Goal: Transaction & Acquisition: Purchase product/service

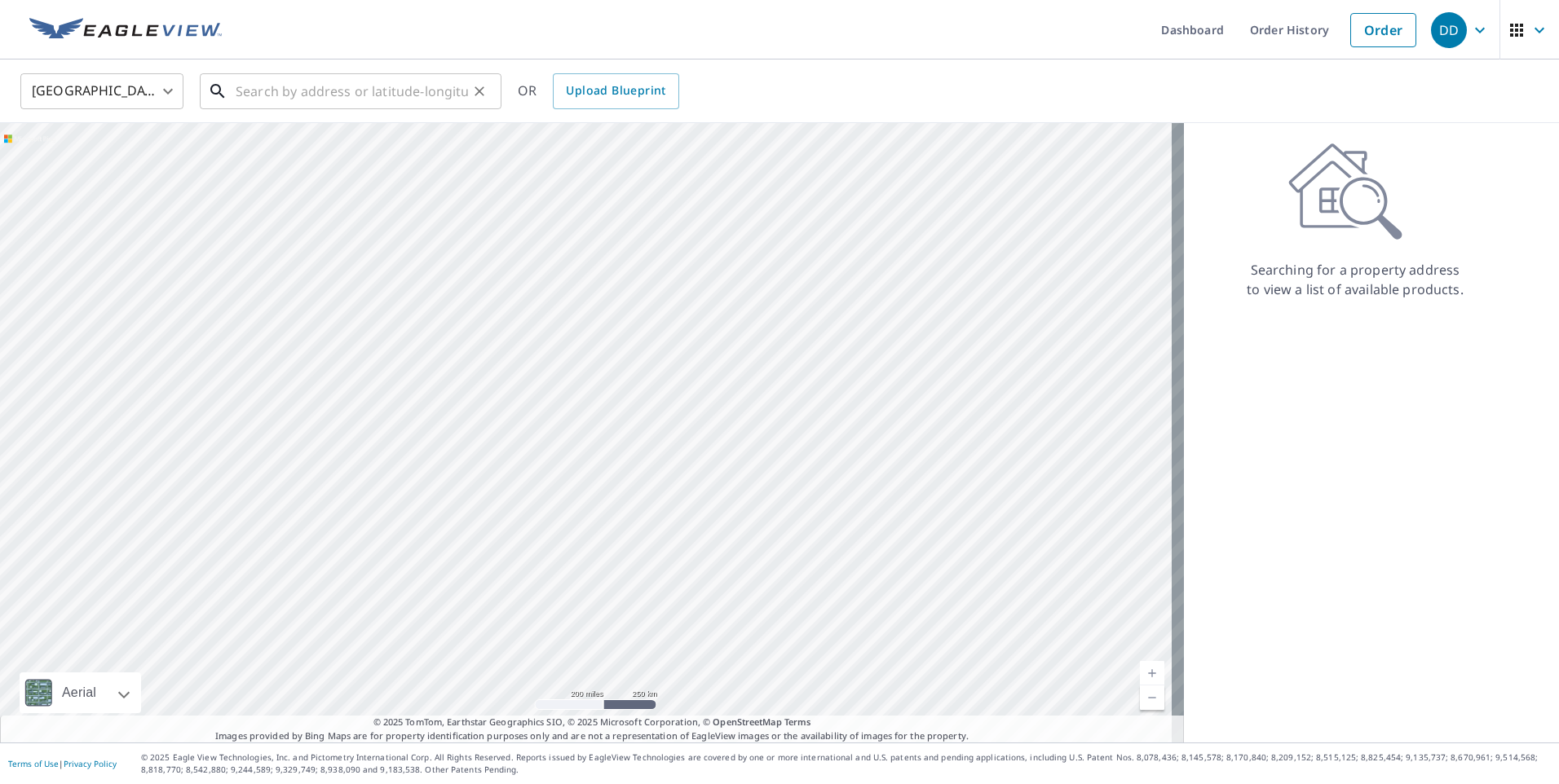
click at [322, 95] on input "text" at bounding box center [351, 91] width 232 height 46
paste input "[STREET_ADDRESS]"
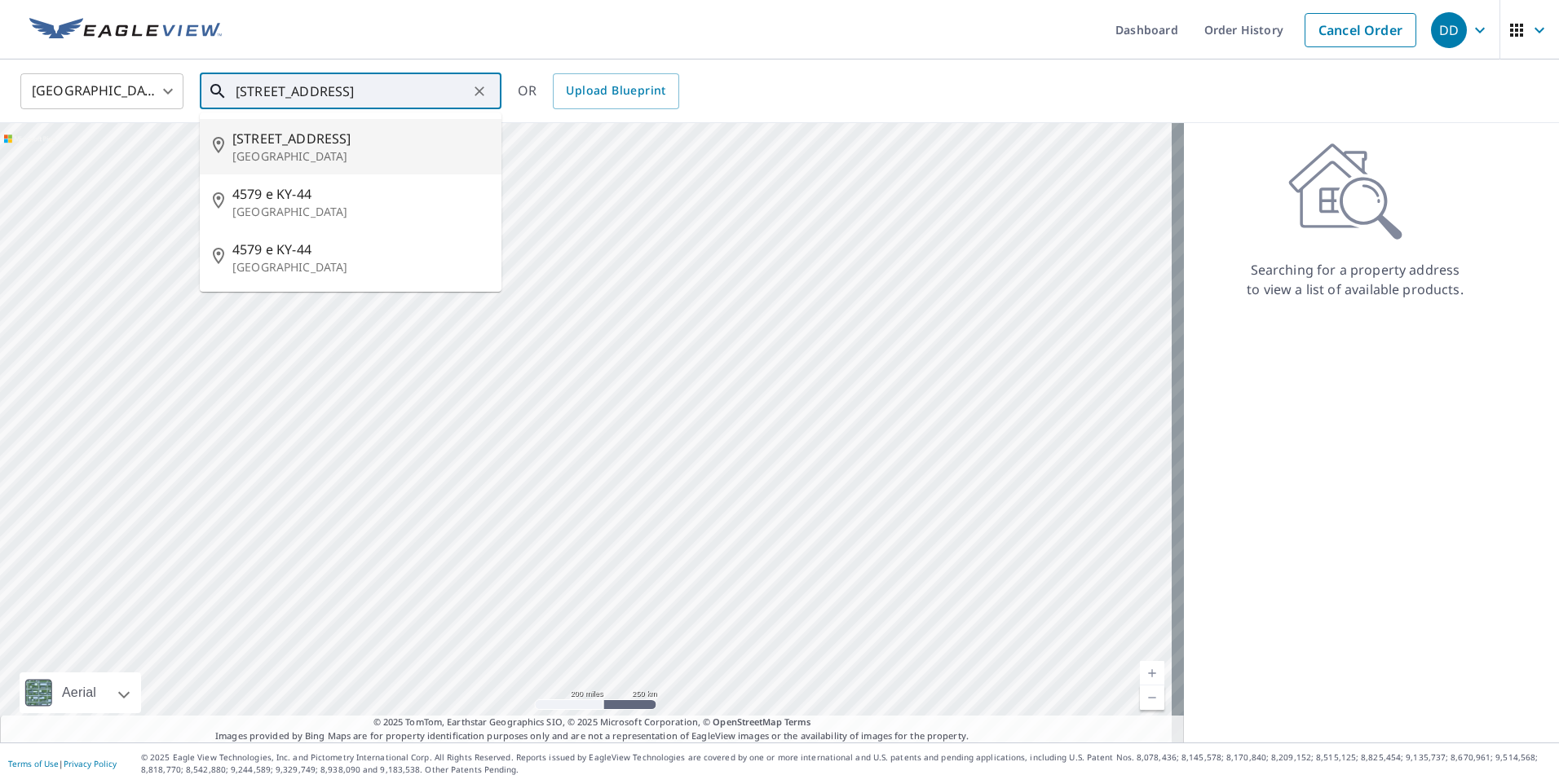
click at [370, 151] on p "[GEOGRAPHIC_DATA]" at bounding box center [360, 156] width 256 height 16
type input "[STREET_ADDRESS]"
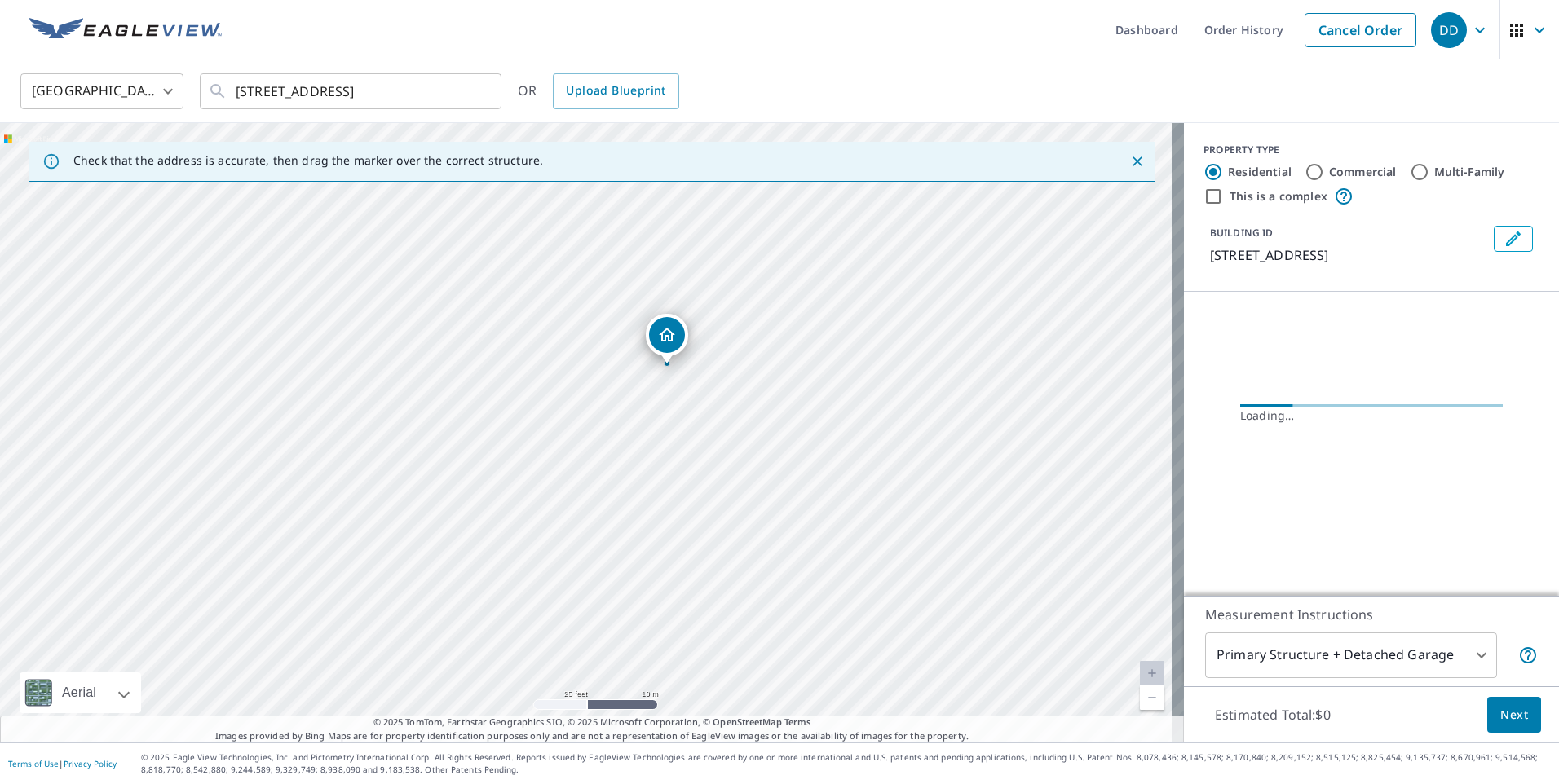
drag, startPoint x: 685, startPoint y: 334, endPoint x: 689, endPoint y: 400, distance: 66.1
click at [689, 400] on div "[STREET_ADDRESS]" at bounding box center [592, 433] width 1184 height 620
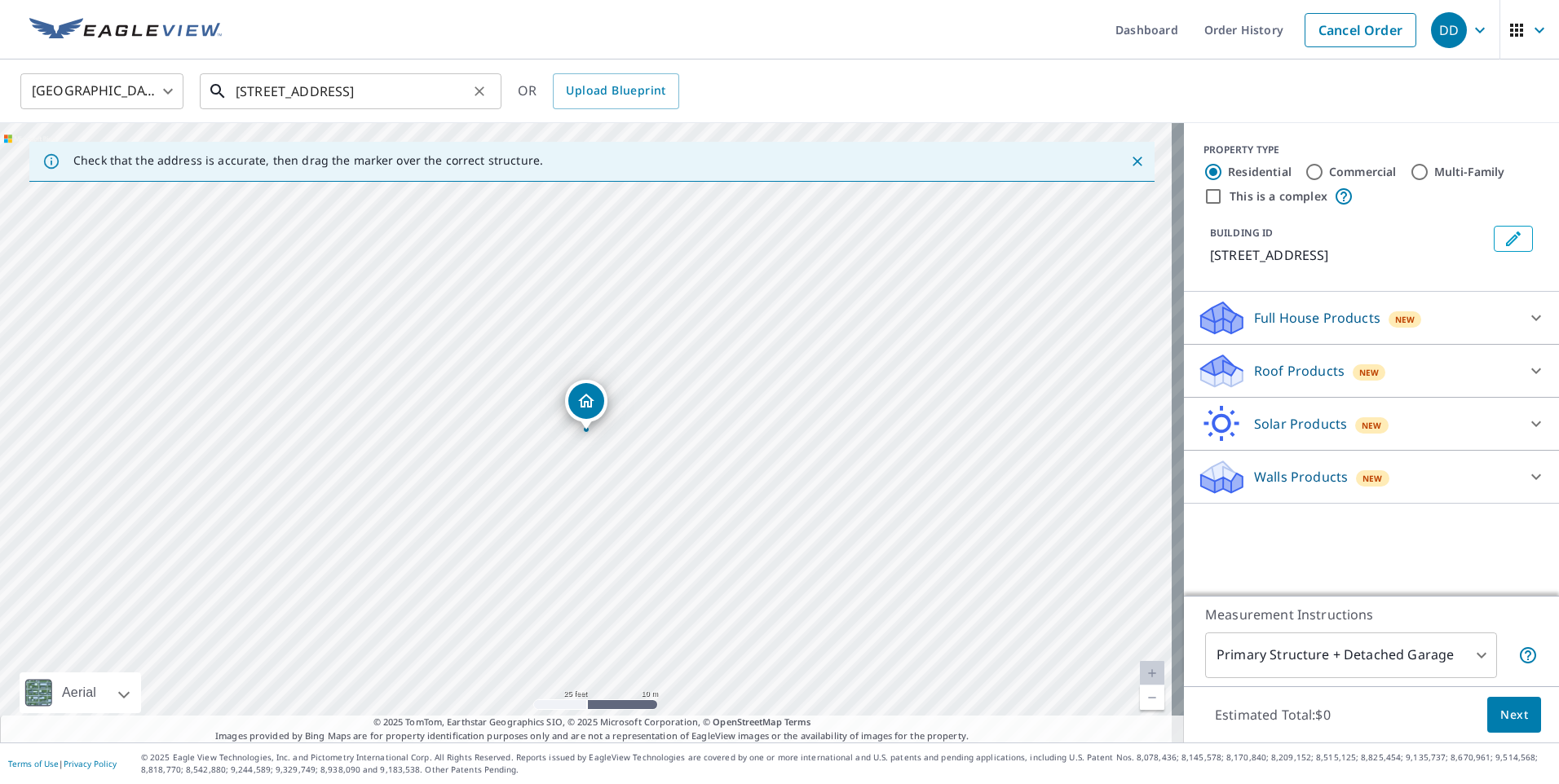
click at [339, 98] on input "[STREET_ADDRESS]" at bounding box center [351, 91] width 232 height 46
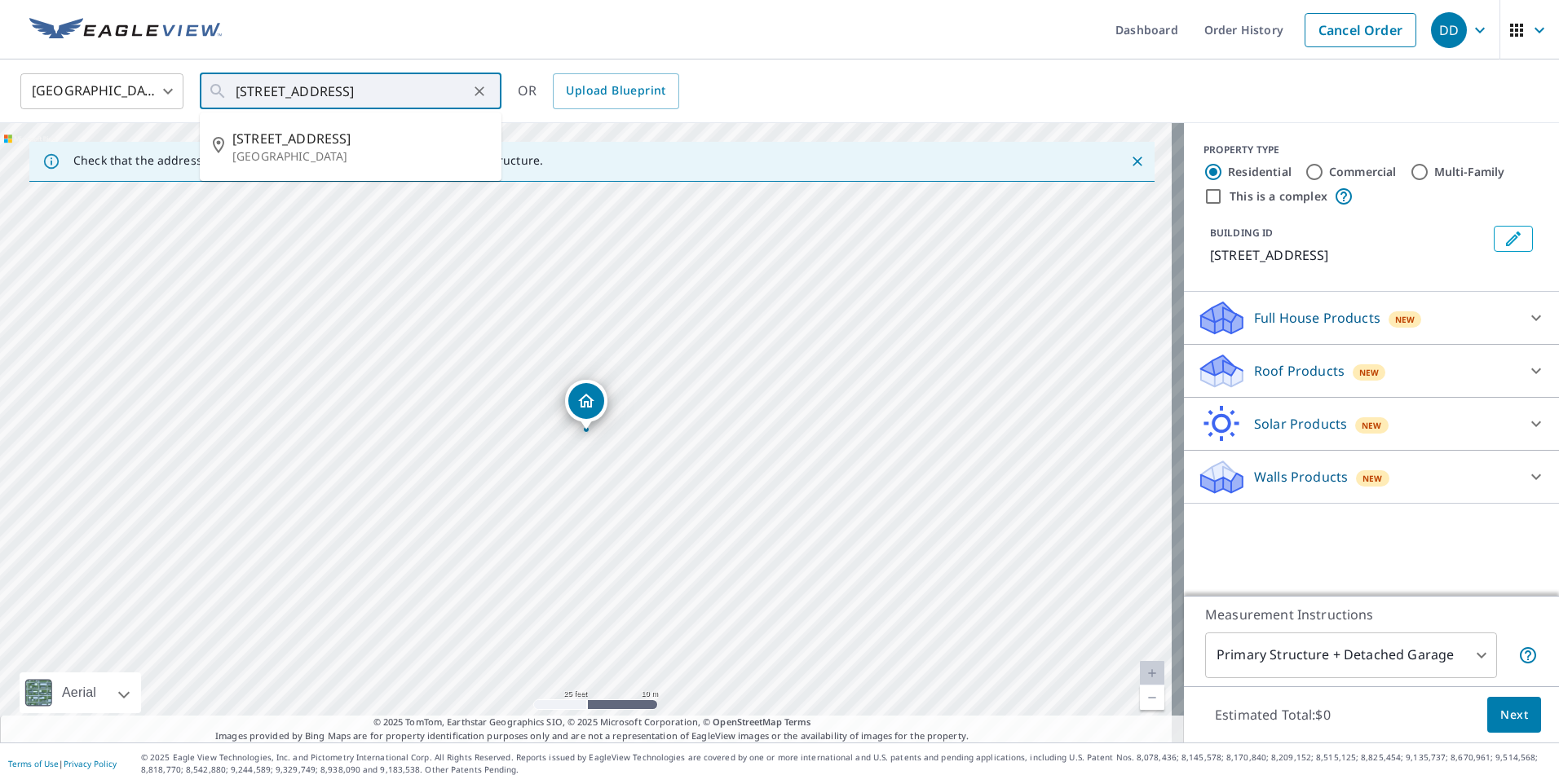
click at [992, 83] on div "[GEOGRAPHIC_DATA] [GEOGRAPHIC_DATA] ​ [STREET_ADDRESS] ​ [STREET_ADDRESS] OR Up…" at bounding box center [774, 90] width 1532 height 38
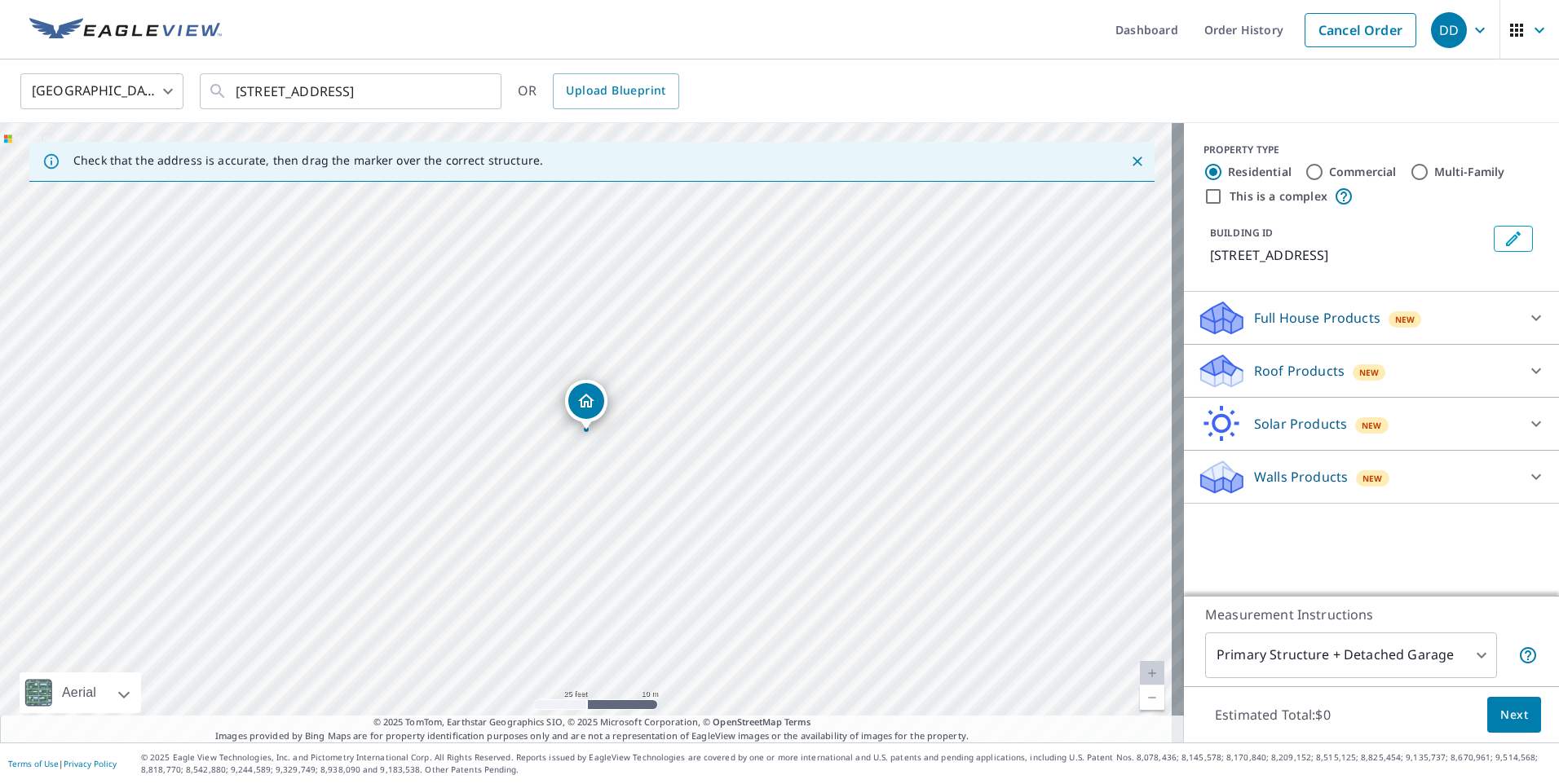
click at [1432, 382] on div "Roof Products New" at bounding box center [1356, 371] width 319 height 38
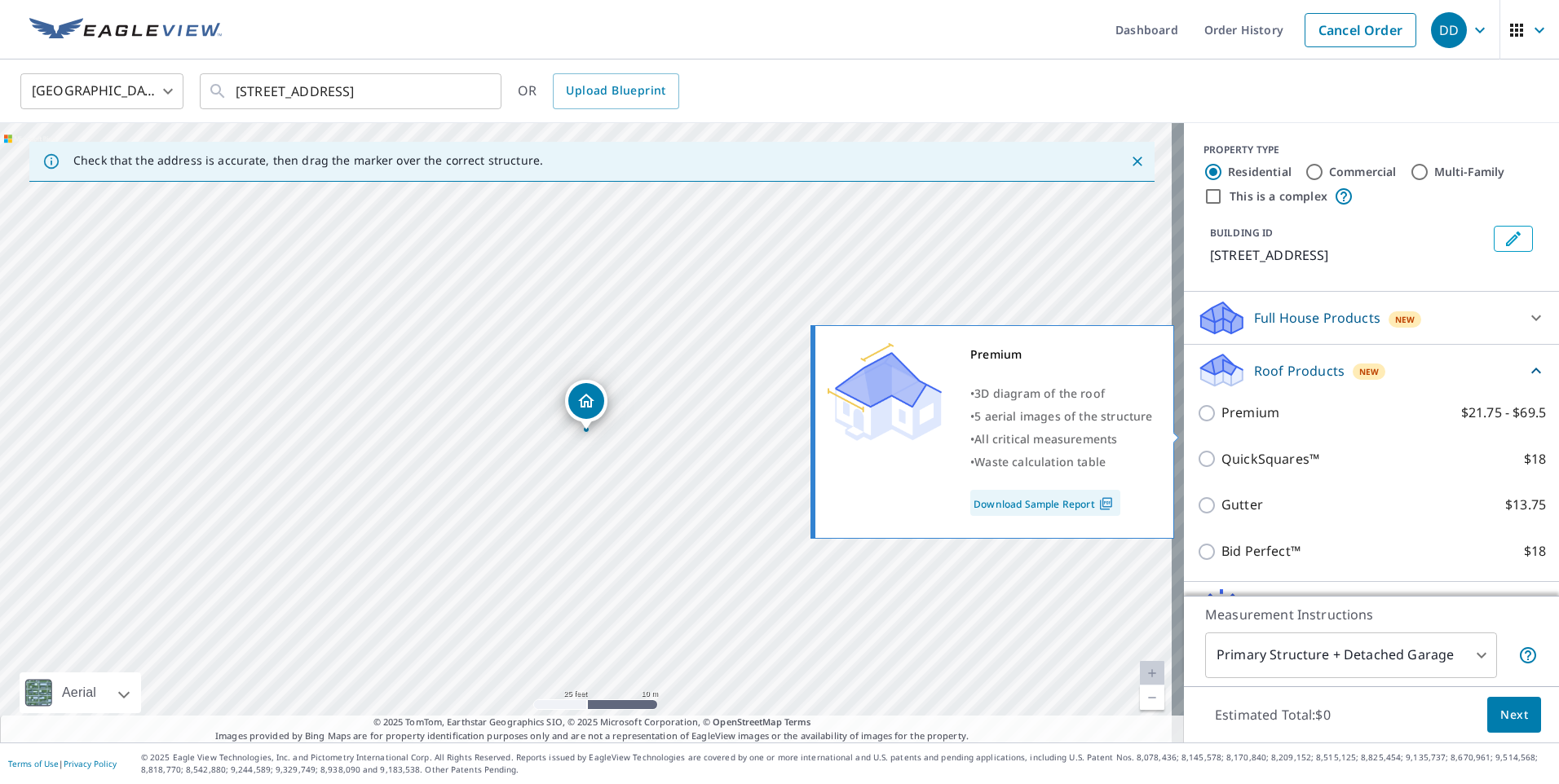
click at [1243, 423] on p "Premium" at bounding box center [1251, 412] width 58 height 20
click at [1222, 423] on input "Premium $21.75 - $69.5" at bounding box center [1209, 413] width 24 height 19
checkbox input "true"
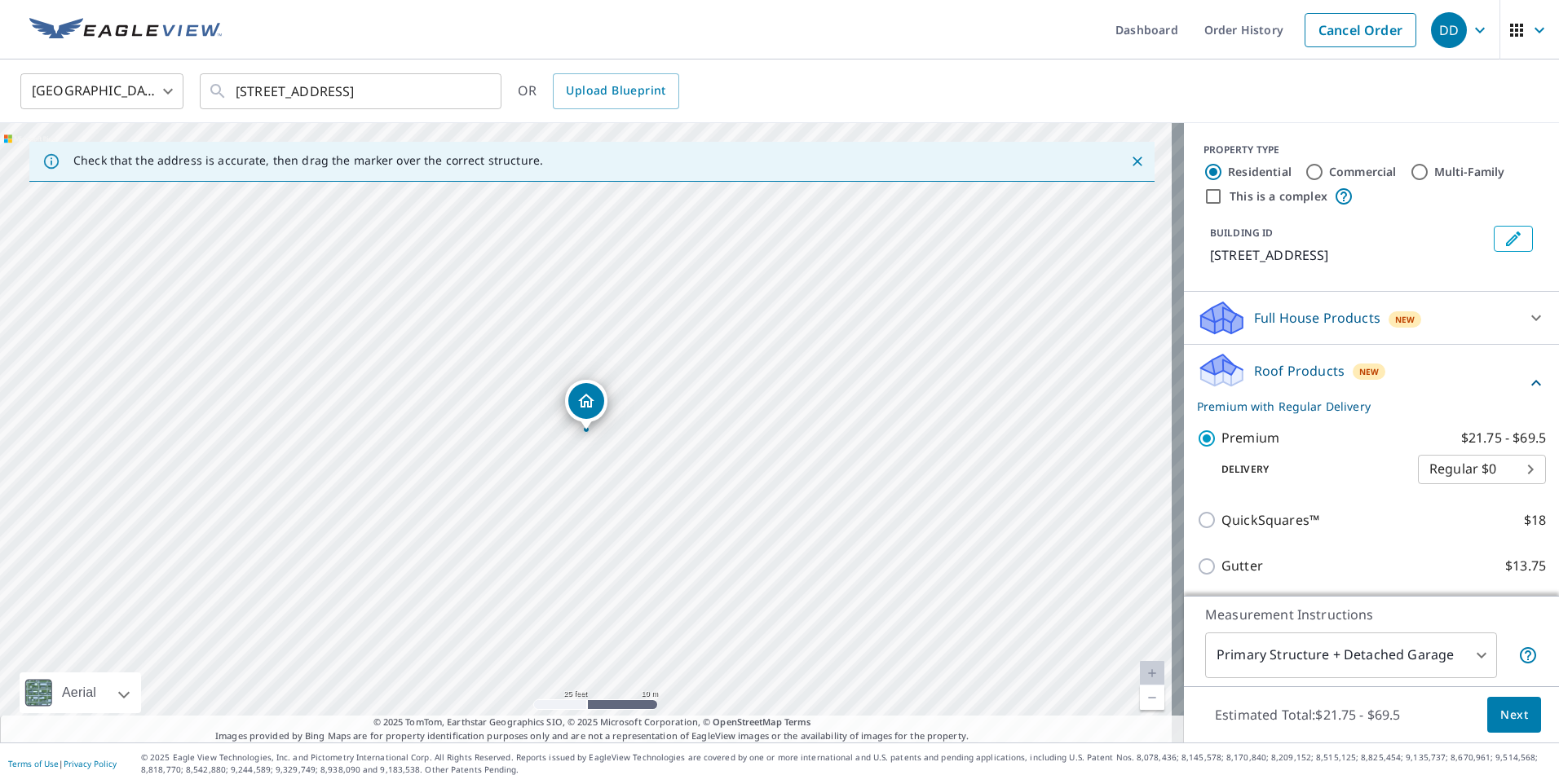
click at [1507, 711] on span "Next" at bounding box center [1514, 715] width 28 height 20
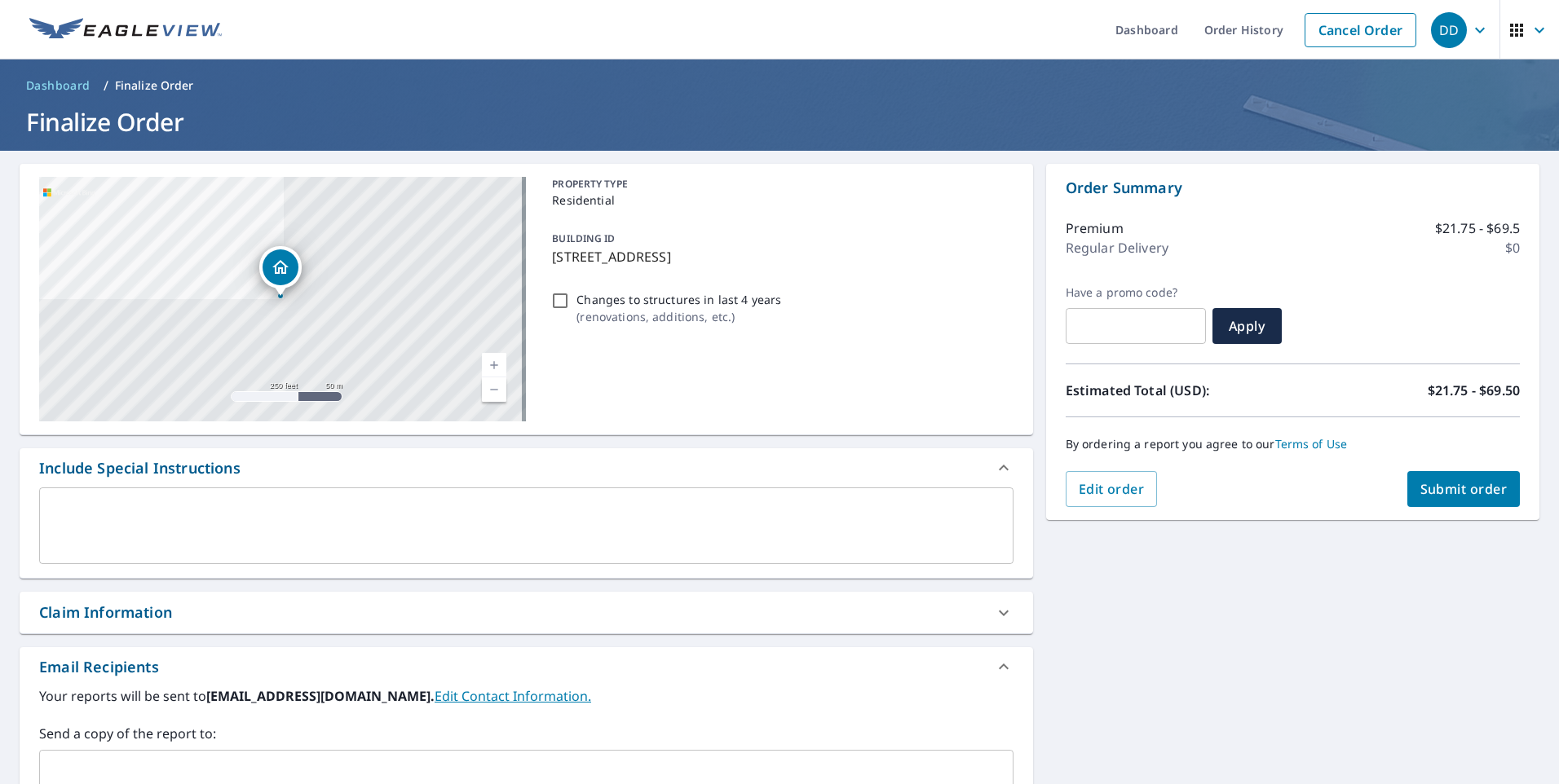
click at [160, 768] on input "text" at bounding box center [514, 773] width 936 height 31
paste input "[EMAIL_ADDRESS][DOMAIN_NAME]"
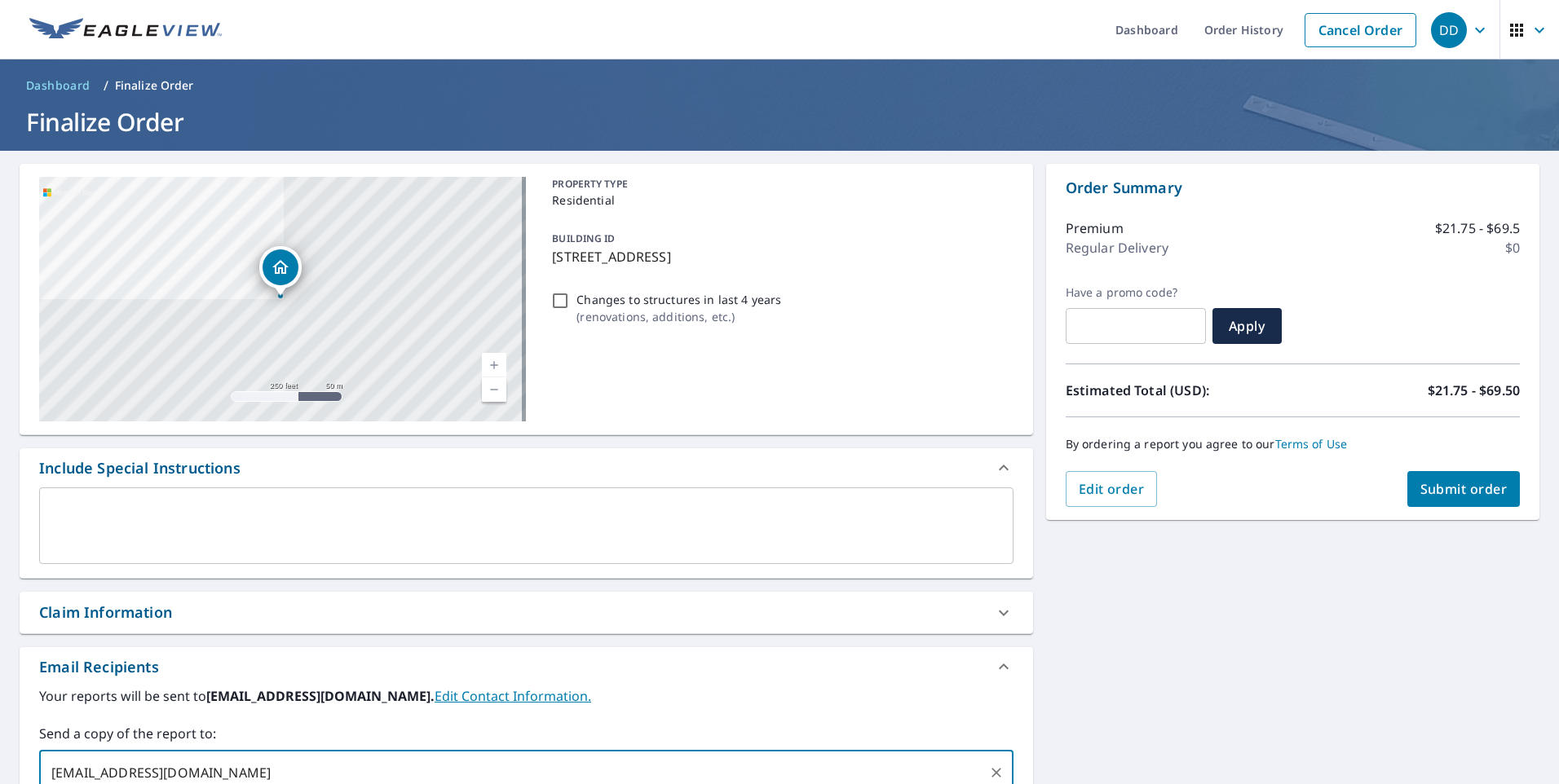
type input "[EMAIL_ADDRESS][DOMAIN_NAME]"
click at [1118, 621] on div "[STREET_ADDRESS][GEOGRAPHIC_DATA] A standard road map Aerial A detailed look fr…" at bounding box center [780, 576] width 1559 height 853
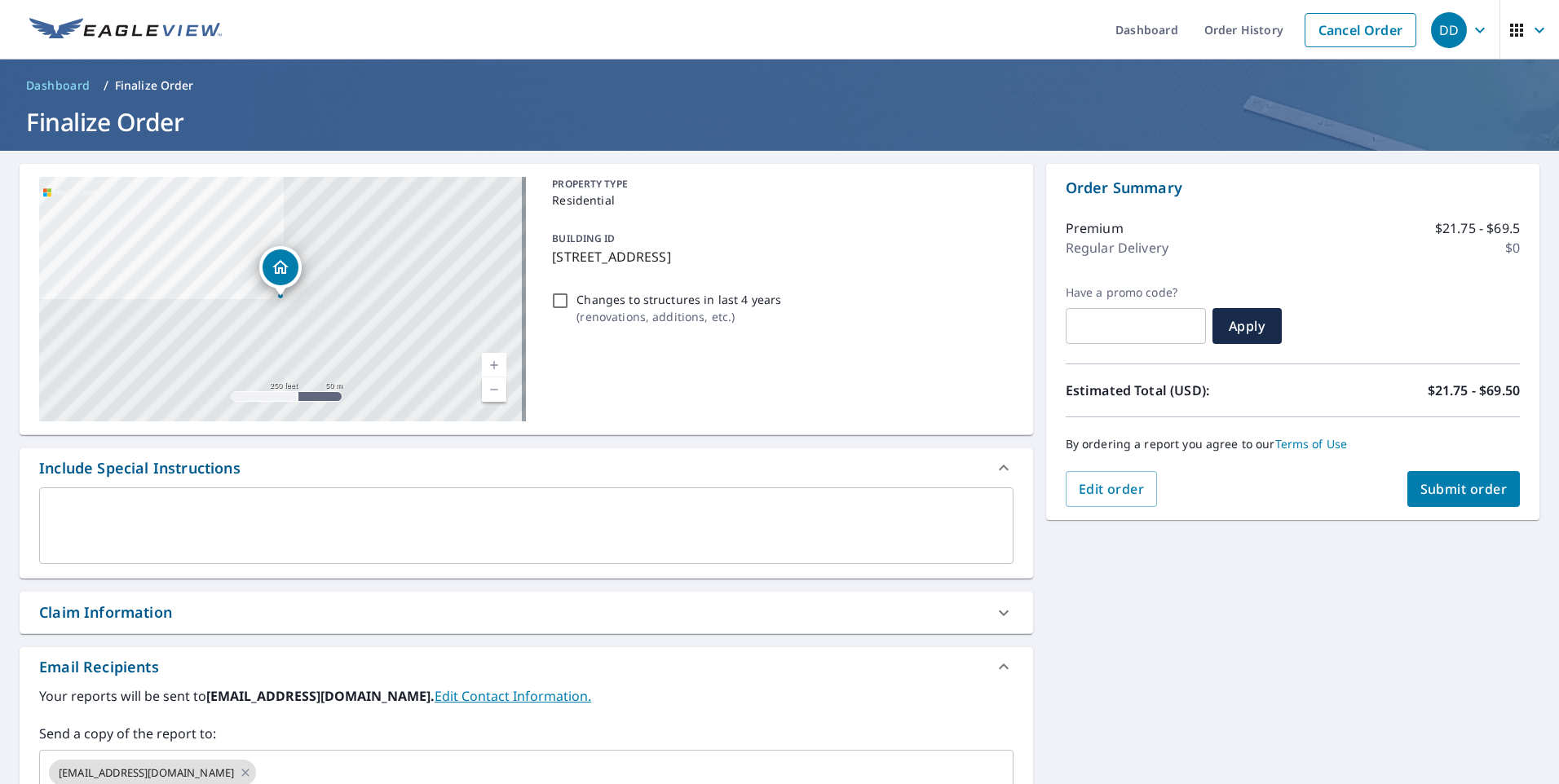
click at [1462, 481] on button "Submit order" at bounding box center [1464, 489] width 114 height 36
checkbox input "true"
